Goal: Task Accomplishment & Management: Complete application form

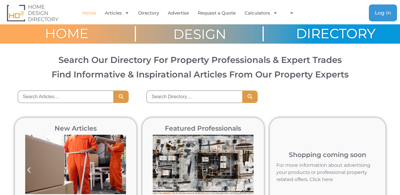
click at [383, 13] on span "Log in" at bounding box center [383, 12] width 16 height 5
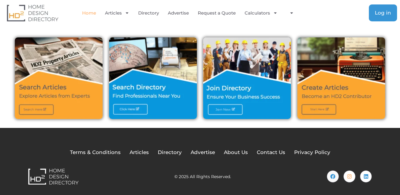
scroll to position [206, 0]
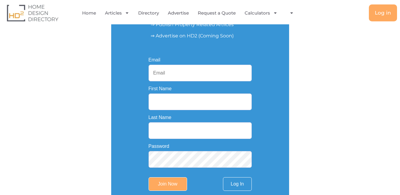
scroll to position [119, 0]
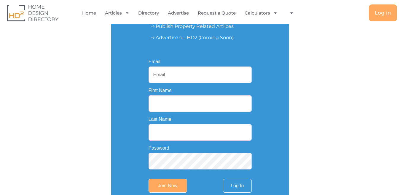
type input "brickfencesgoldcoast1@gmail.com"
type input "Total Brick"
type input "Fences Gold Coast"
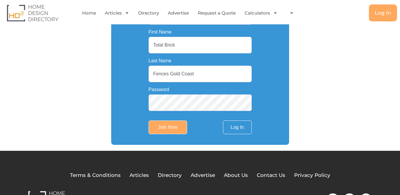
scroll to position [178, 0]
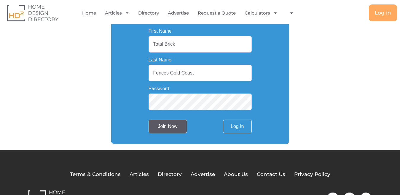
click at [169, 127] on input "Join Now" at bounding box center [168, 126] width 39 height 14
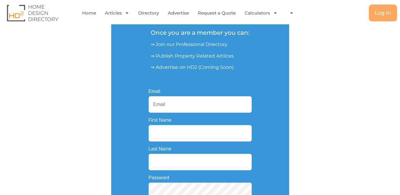
scroll to position [148, 0]
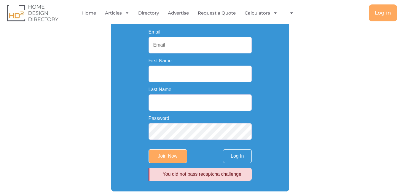
type input "brickfencesgoldcoast1@gmail.com"
type input "Total Brick"
type input "Fences Gold Coast"
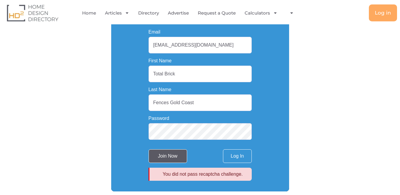
click at [173, 157] on input "Join Now" at bounding box center [168, 156] width 39 height 14
